Goal: Navigation & Orientation: Find specific page/section

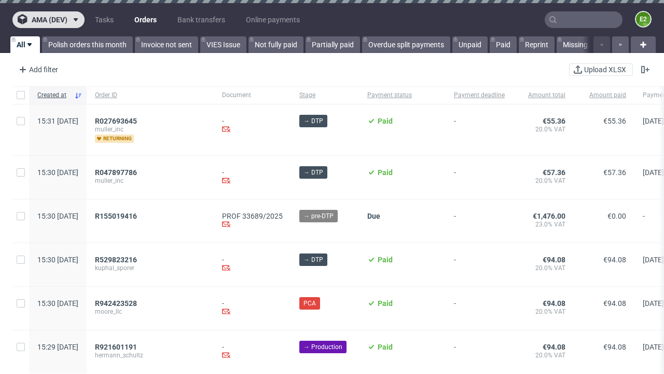
click at [48, 20] on span "ama (dev)" at bounding box center [50, 19] width 36 height 7
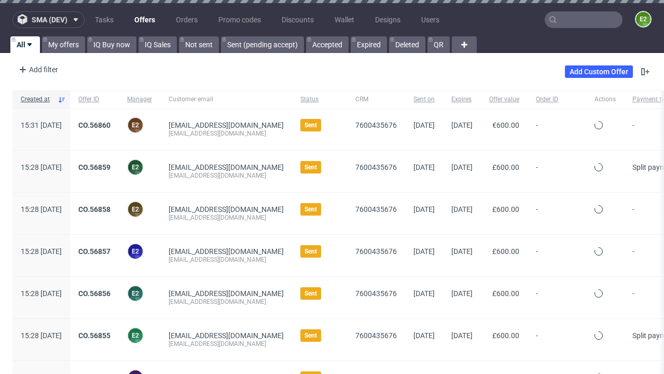
click at [48, 20] on span "sma (dev)" at bounding box center [50, 19] width 36 height 7
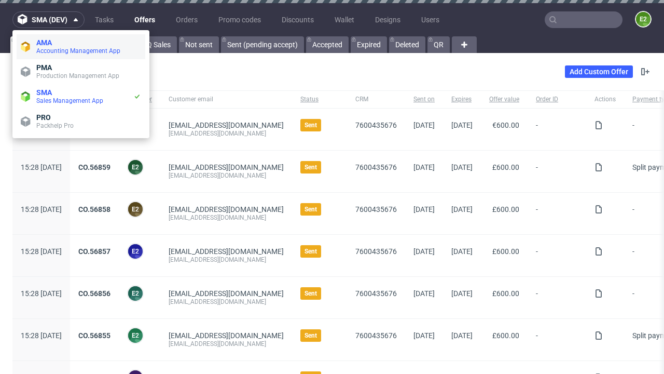
click at [81, 47] on span "Accounting Management App" at bounding box center [88, 51] width 105 height 8
